Goal: Task Accomplishment & Management: Manage account settings

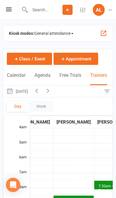
click at [31, 90] on button "[DATE]" at bounding box center [17, 91] width 28 height 12
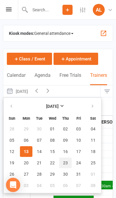
click at [68, 162] on button "23" at bounding box center [65, 162] width 12 height 11
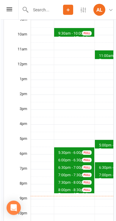
scroll to position [183, 0]
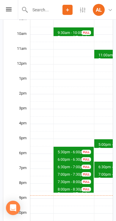
click at [65, 191] on div "Personal Training - [PERSON_NAME]" at bounding box center [74, 196] width 35 height 10
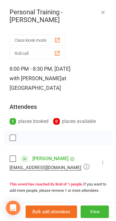
click at [94, 198] on button "View" at bounding box center [95, 211] width 28 height 12
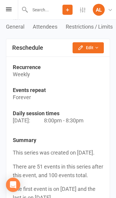
click at [91, 45] on button "Edit" at bounding box center [88, 47] width 31 height 11
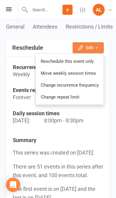
scroll to position [609, 0]
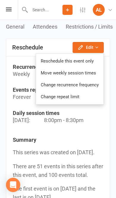
click at [80, 58] on link "Reschedule this event only" at bounding box center [70, 61] width 68 height 12
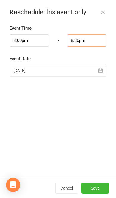
click at [89, 38] on input "8:30pm" at bounding box center [87, 40] width 40 height 12
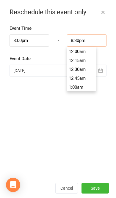
scroll to position [598, 0]
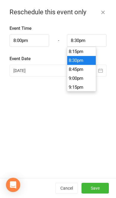
click at [88, 76] on li "9:00pm" at bounding box center [81, 78] width 29 height 9
type input "9:00pm"
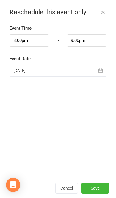
click at [99, 93] on div "Event Time 8:00pm - 9:00pm 12:00am 12:15am 12:30am 12:45am 1:00am 1:15am 1:30am…" at bounding box center [58, 101] width 116 height 153
click at [99, 188] on button "Save" at bounding box center [95, 188] width 27 height 11
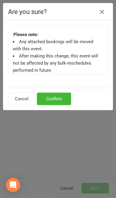
click at [57, 102] on button "Confirm" at bounding box center [54, 99] width 34 height 12
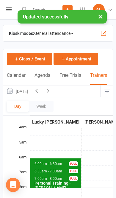
click at [30, 92] on button "[DATE]" at bounding box center [17, 91] width 28 height 12
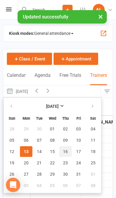
click at [66, 152] on span "16" at bounding box center [65, 151] width 5 height 5
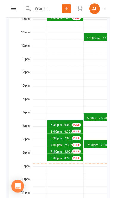
scroll to position [207, 0]
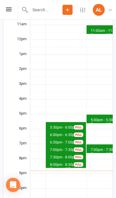
click at [59, 167] on div "Personal Training - [PERSON_NAME]" at bounding box center [67, 172] width 35 height 10
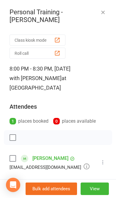
click at [99, 192] on button "View" at bounding box center [95, 188] width 28 height 12
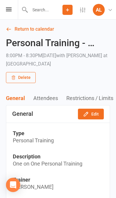
click at [25, 79] on button "Delete" at bounding box center [21, 77] width 30 height 11
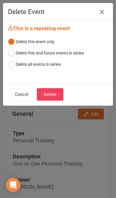
click at [53, 93] on button "Delete" at bounding box center [50, 94] width 26 height 12
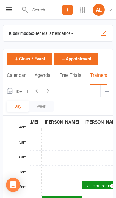
click at [51, 92] on icon "button" at bounding box center [48, 90] width 7 height 7
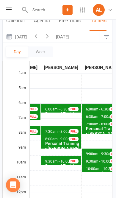
scroll to position [0, 1]
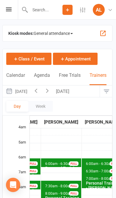
click at [51, 91] on icon "button" at bounding box center [47, 90] width 7 height 7
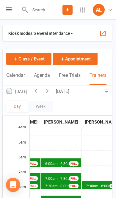
click at [30, 90] on button "Wednesday, Oct 15, 2025" at bounding box center [17, 91] width 28 height 12
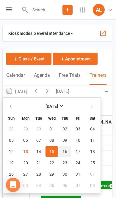
click at [65, 149] on span "16" at bounding box center [64, 151] width 5 height 5
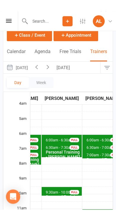
scroll to position [26, 0]
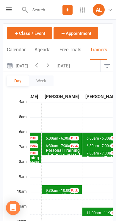
click at [51, 67] on icon "button" at bounding box center [48, 65] width 7 height 7
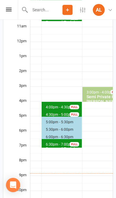
click at [46, 105] on span "4:00pm - 4:30pm" at bounding box center [60, 107] width 28 height 4
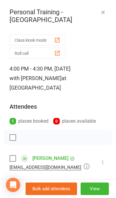
click at [102, 15] on button "button" at bounding box center [102, 12] width 7 height 7
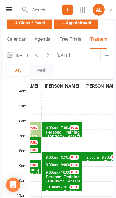
scroll to position [0, 0]
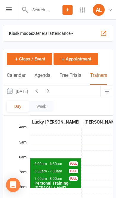
click at [31, 89] on button "[DATE]" at bounding box center [17, 91] width 28 height 12
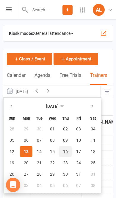
click at [64, 152] on span "16" at bounding box center [65, 151] width 5 height 5
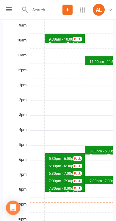
scroll to position [177, 0]
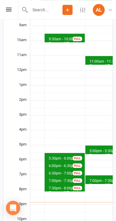
click at [53, 186] on span "7:30pm - 8:00pm" at bounding box center [63, 188] width 28 height 4
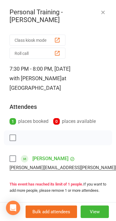
click at [104, 13] on icon "button" at bounding box center [103, 12] width 6 height 6
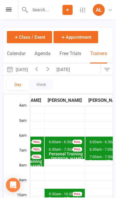
scroll to position [15, 0]
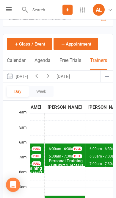
click at [27, 77] on button "[DATE]" at bounding box center [17, 77] width 28 height 12
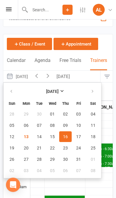
scroll to position [15, 0]
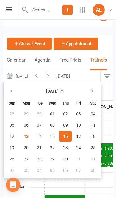
click at [74, 79] on button "[DATE]" at bounding box center [64, 76] width 21 height 12
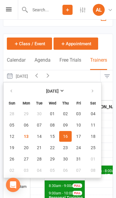
click at [51, 76] on icon "button" at bounding box center [48, 75] width 7 height 7
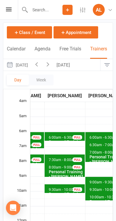
scroll to position [26, 0]
click at [62, 157] on span "7:30am - 8:00am" at bounding box center [63, 159] width 28 height 4
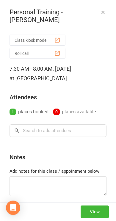
scroll to position [27, 0]
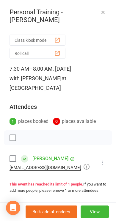
click at [104, 12] on icon "button" at bounding box center [103, 12] width 6 height 6
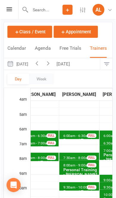
scroll to position [27, 0]
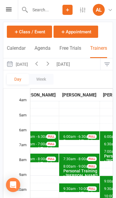
click at [65, 28] on button "Appointment" at bounding box center [76, 32] width 45 height 12
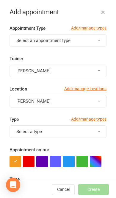
click at [23, 42] on span "Select an appointment type" at bounding box center [43, 40] width 54 height 5
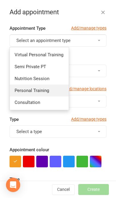
click at [21, 90] on span "Personal Training" at bounding box center [32, 90] width 35 height 5
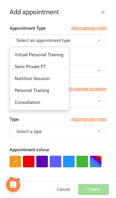
type input "9:30pm"
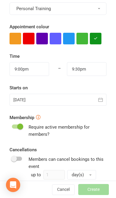
scroll to position [125, 0]
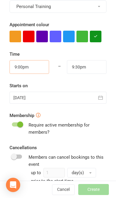
click at [20, 69] on input "9:00pm" at bounding box center [30, 67] width 40 height 14
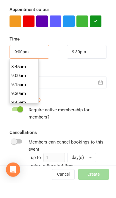
scroll to position [309, 0]
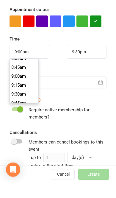
click at [10, 87] on li "9:00am" at bounding box center [24, 91] width 29 height 9
type input "9:00am"
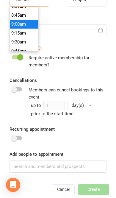
scroll to position [189, 0]
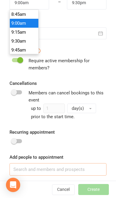
click at [70, 174] on input at bounding box center [58, 169] width 97 height 12
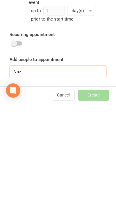
scroll to position [192, 0]
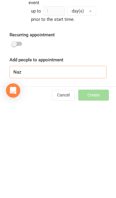
type input "Naz"
click at [62, 184] on button "Cancel" at bounding box center [63, 189] width 23 height 11
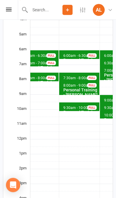
scroll to position [108, 0]
